Goal: Navigation & Orientation: Find specific page/section

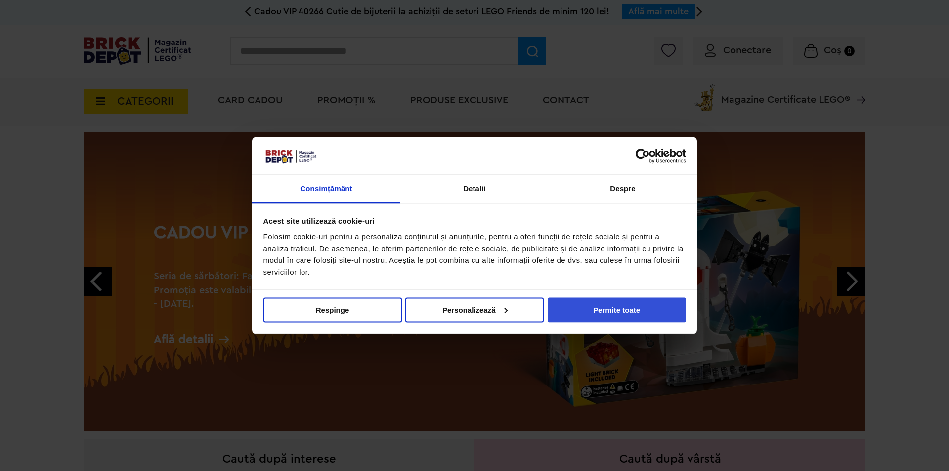
click at [619, 320] on button "Permite toate" at bounding box center [617, 309] width 138 height 25
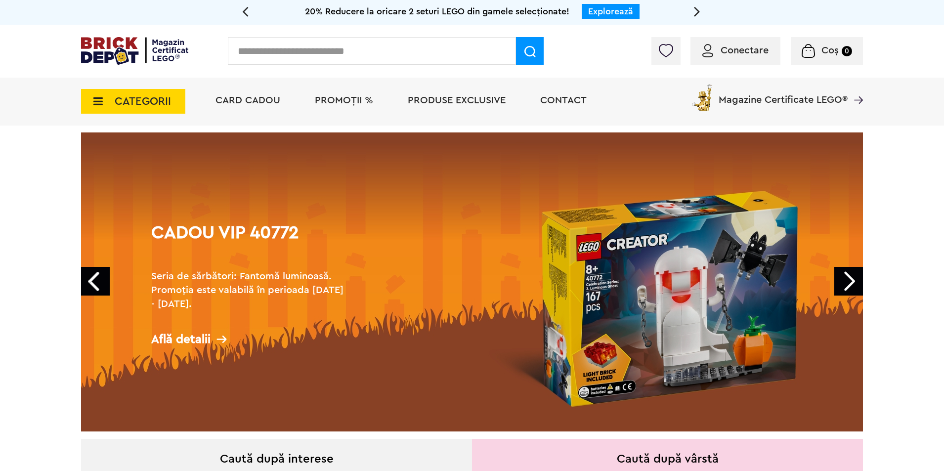
click at [331, 101] on span "PROMOȚII %" at bounding box center [344, 100] width 58 height 10
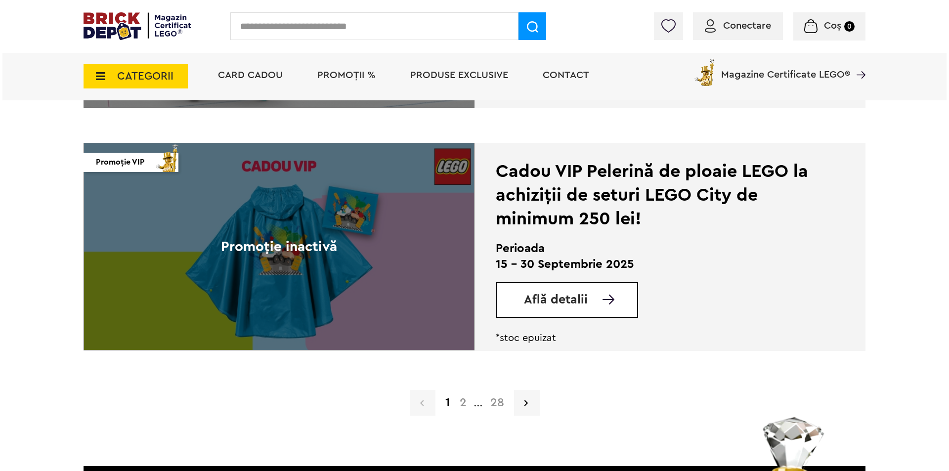
scroll to position [2225, 0]
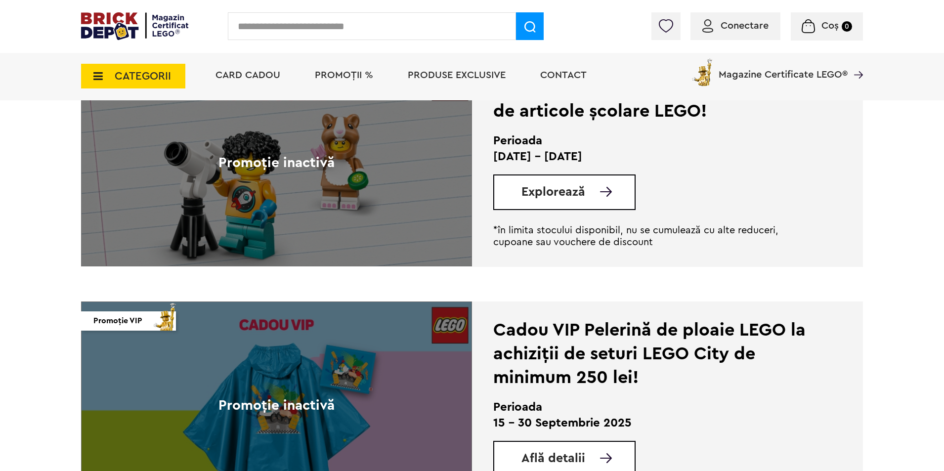
click at [142, 81] on span "CATEGORII" at bounding box center [143, 76] width 56 height 11
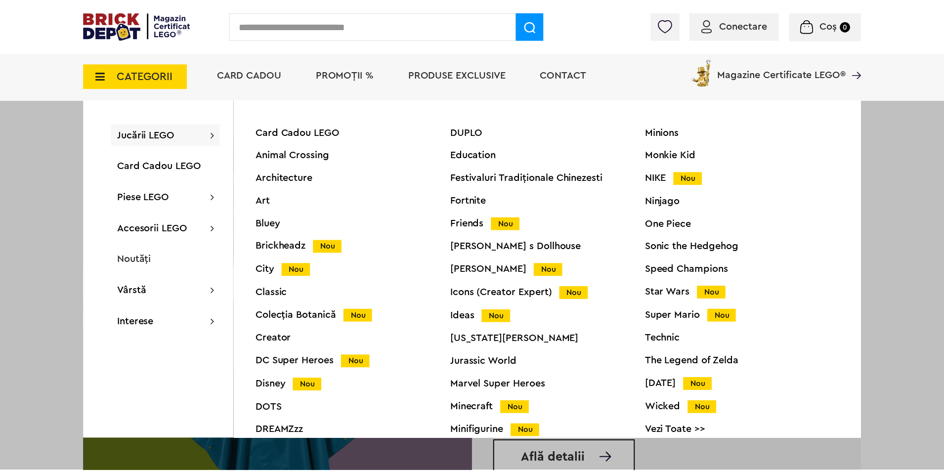
scroll to position [38, 0]
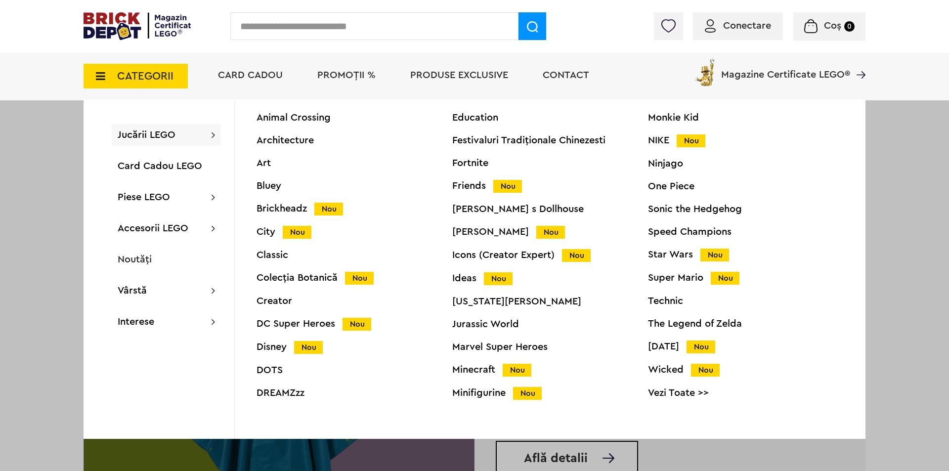
click at [683, 395] on link "Vezi Toate >>" at bounding box center [746, 393] width 196 height 10
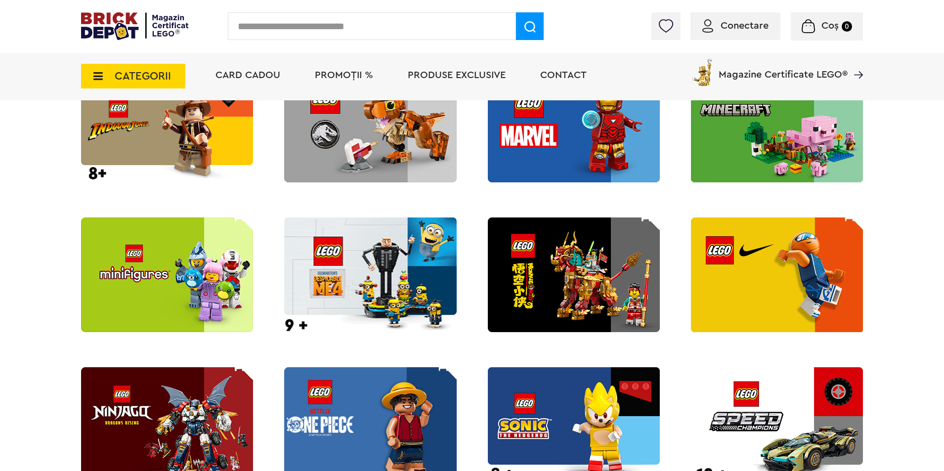
scroll to position [1014, 0]
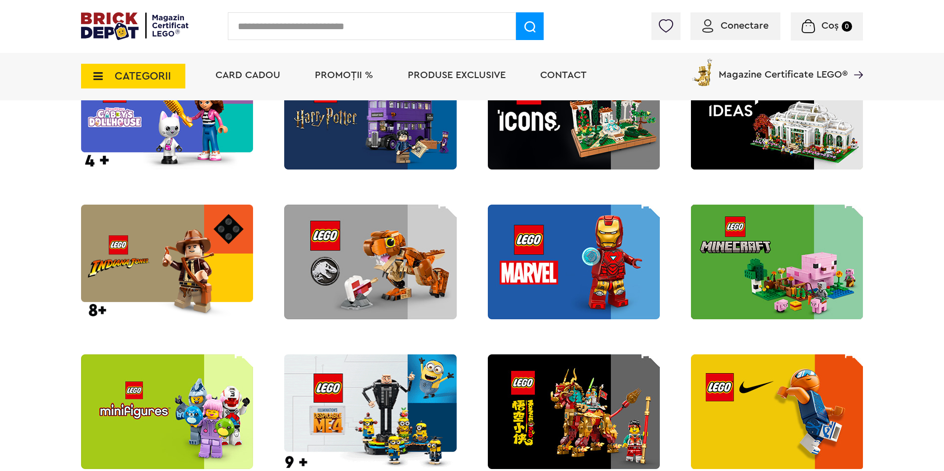
click at [218, 131] on img at bounding box center [167, 112] width 172 height 115
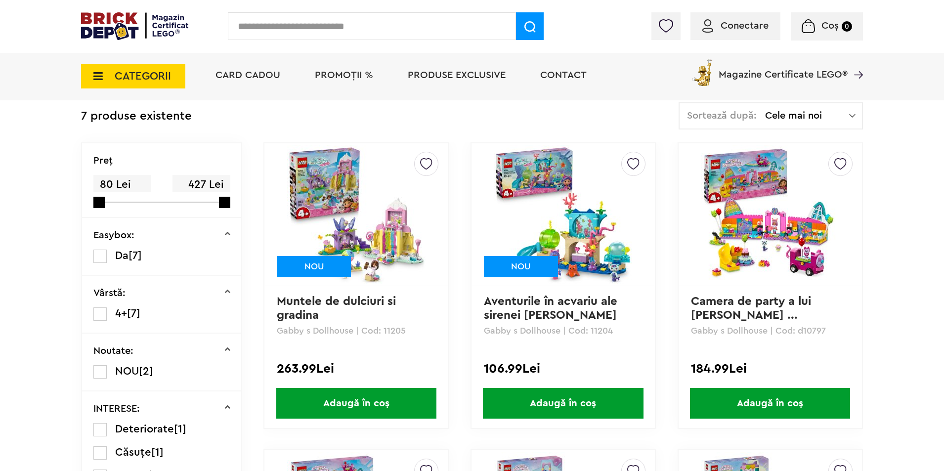
scroll to position [198, 0]
